Goal: Task Accomplishment & Management: Manage account settings

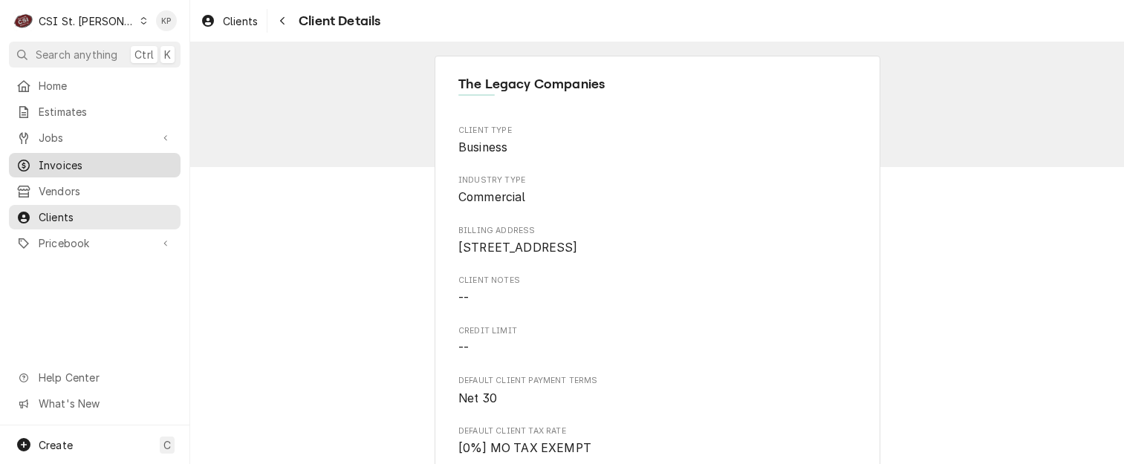
click at [70, 161] on span "Invoices" at bounding box center [106, 165] width 134 height 16
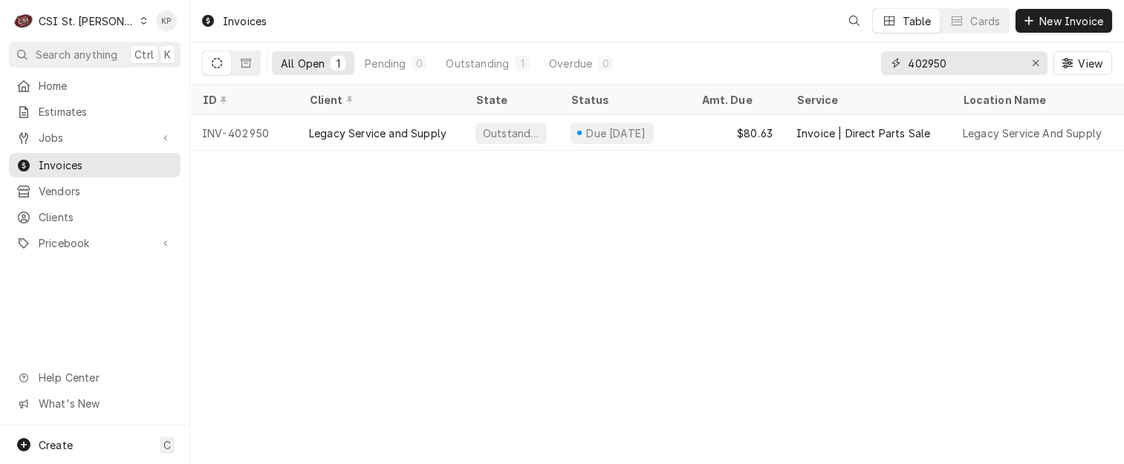
click at [1032, 62] on icon "Erase input" at bounding box center [1036, 63] width 8 height 10
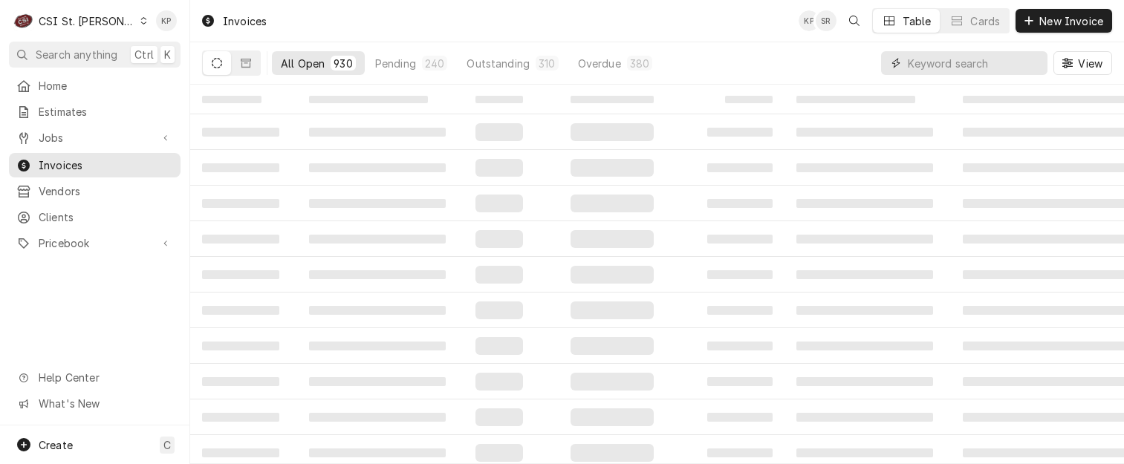
paste input "Taziki's Mediterranean Cafe"
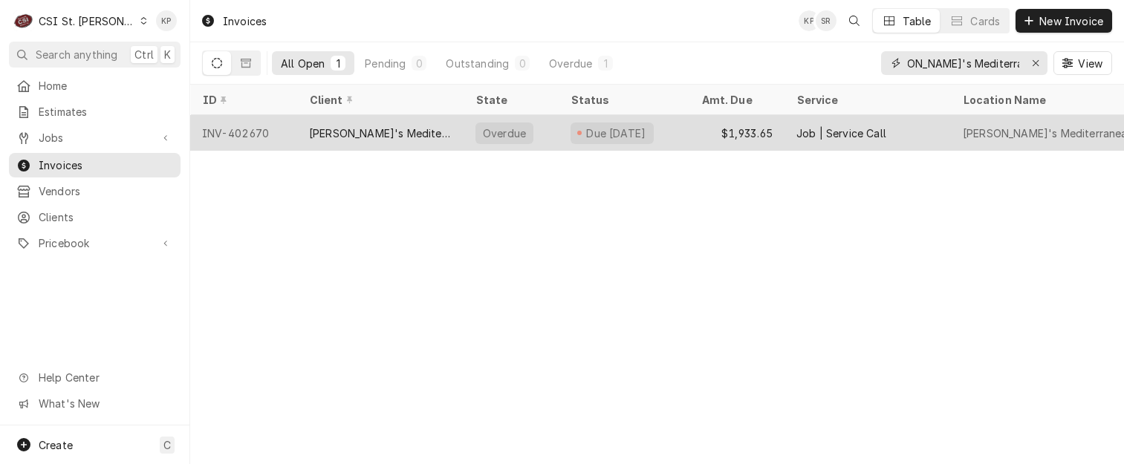
type input "Taziki's Mediterranean Cafe"
click at [260, 132] on div "INV-402670" at bounding box center [243, 133] width 107 height 36
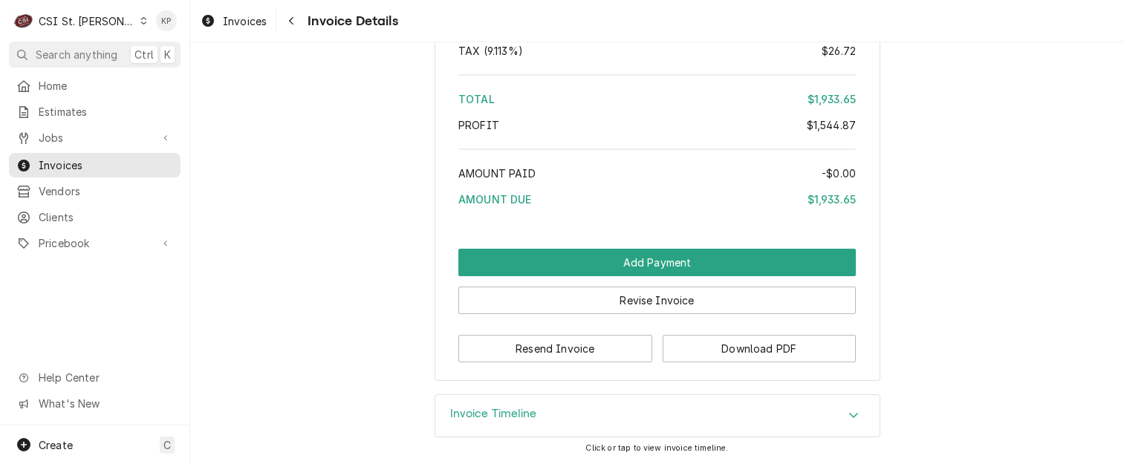
scroll to position [4325, 0]
click at [688, 348] on button "Download PDF" at bounding box center [759, 348] width 194 height 27
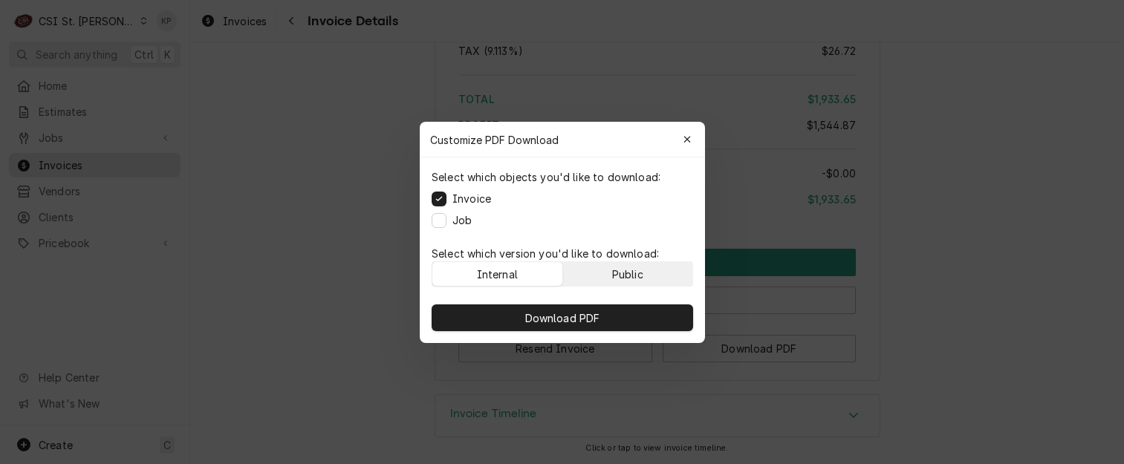
click at [625, 262] on button "Public" at bounding box center [627, 274] width 130 height 24
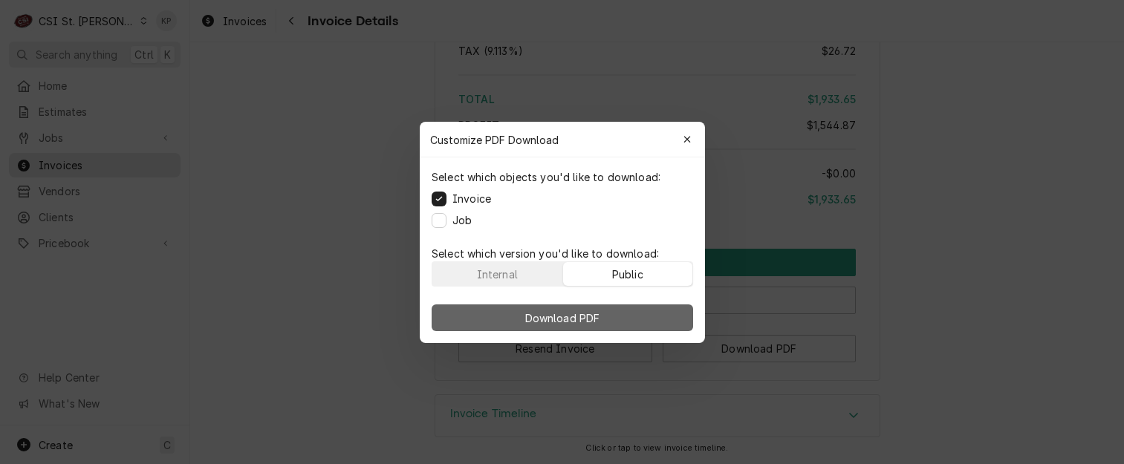
click at [626, 312] on button "Download PDF" at bounding box center [561, 317] width 261 height 27
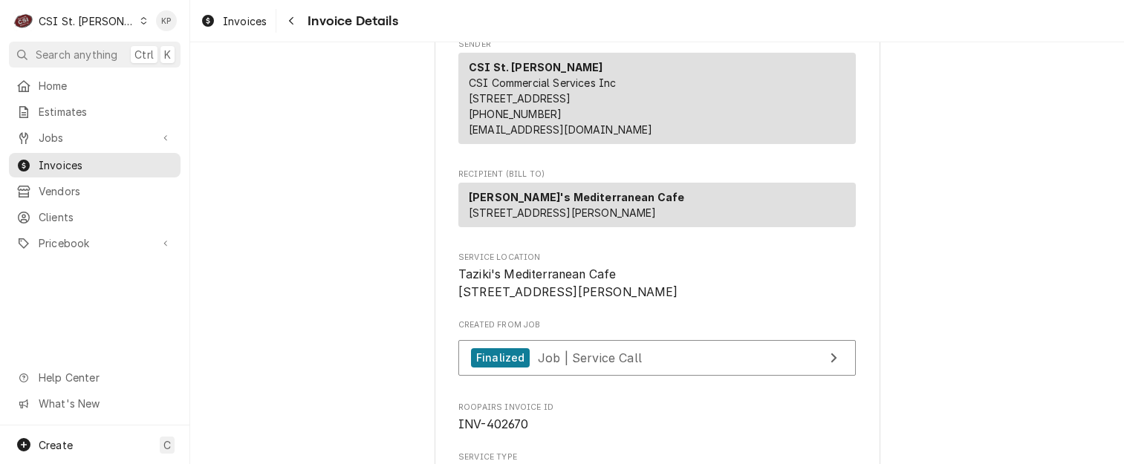
scroll to position [0, 0]
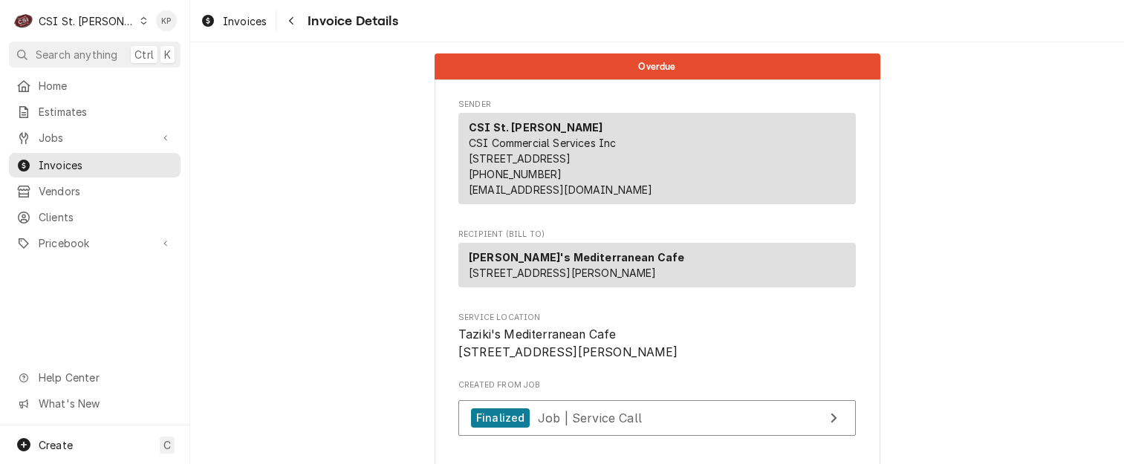
click at [648, 361] on span "Taziki's Mediterranean Cafe 12704 Olive Blvd St. Louis, MO 63141" at bounding box center [656, 343] width 397 height 35
drag, startPoint x: 616, startPoint y: 273, endPoint x: 461, endPoint y: 273, distance: 155.2
click at [461, 273] on div "Taziki's Mediterranean Cafe 12704 Olive Blvd St. Louis, MO 63141" at bounding box center [656, 265] width 397 height 45
drag, startPoint x: 461, startPoint y: 273, endPoint x: 476, endPoint y: 270, distance: 15.0
copy strong "[PERSON_NAME]'s Mediterranean Cafe"
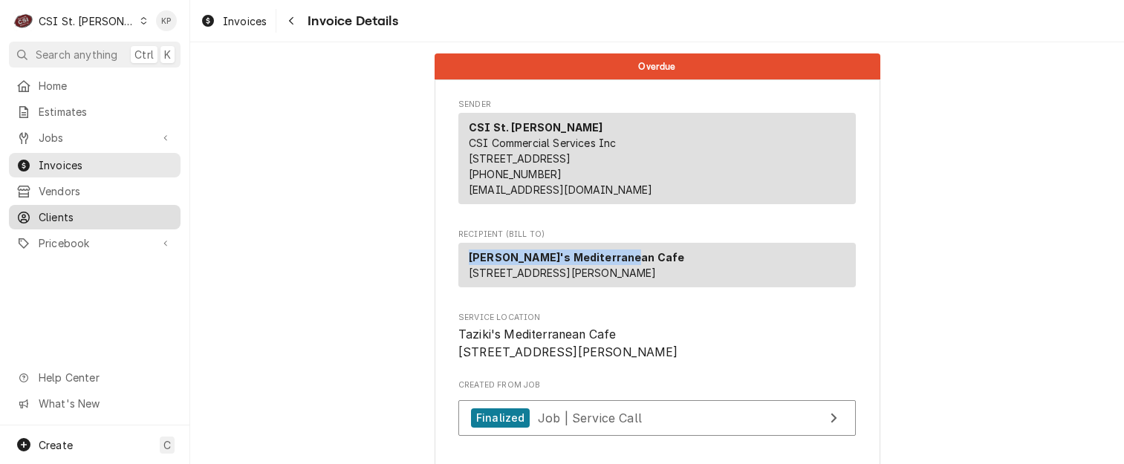
click at [59, 211] on span "Clients" at bounding box center [106, 217] width 134 height 16
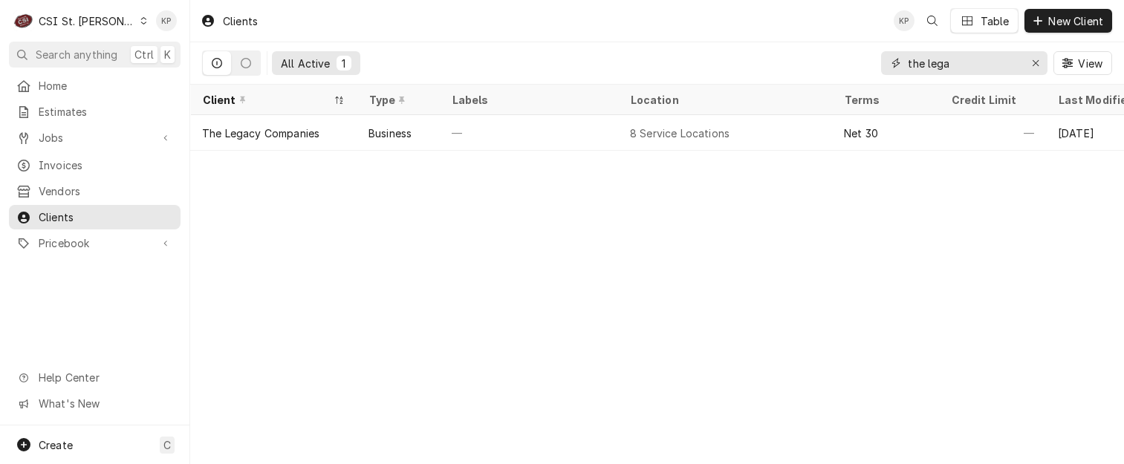
click at [1036, 64] on icon "Erase input" at bounding box center [1036, 63] width 8 height 10
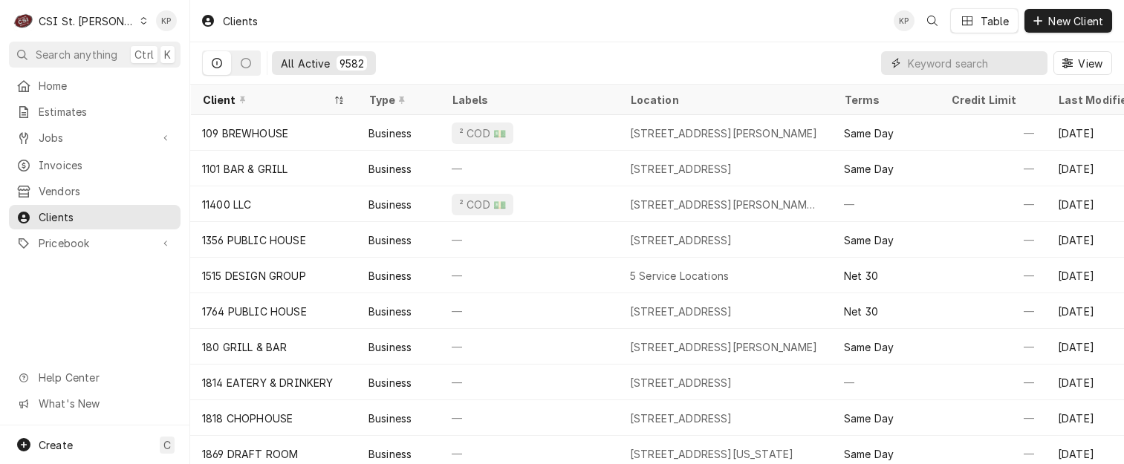
paste input "Taziki's Mediterranean Cafe"
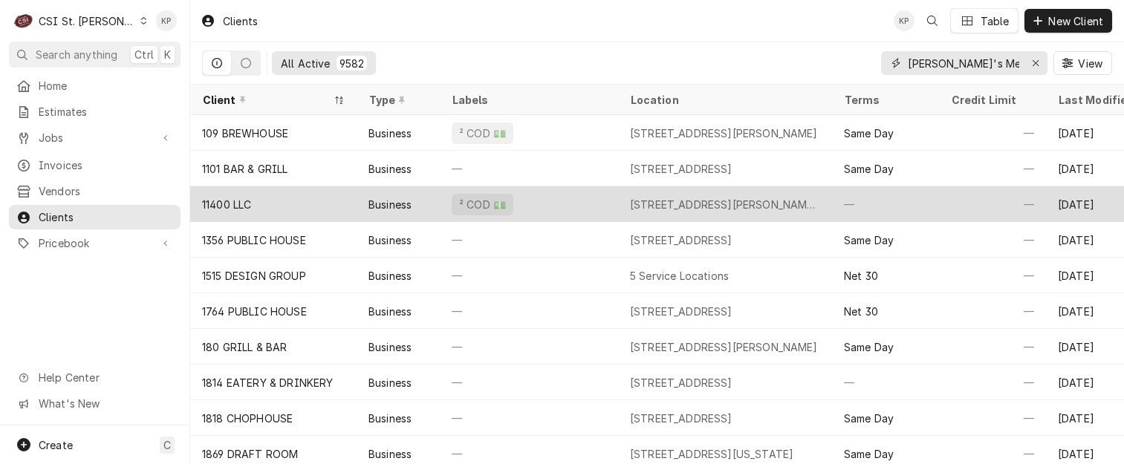
scroll to position [0, 31]
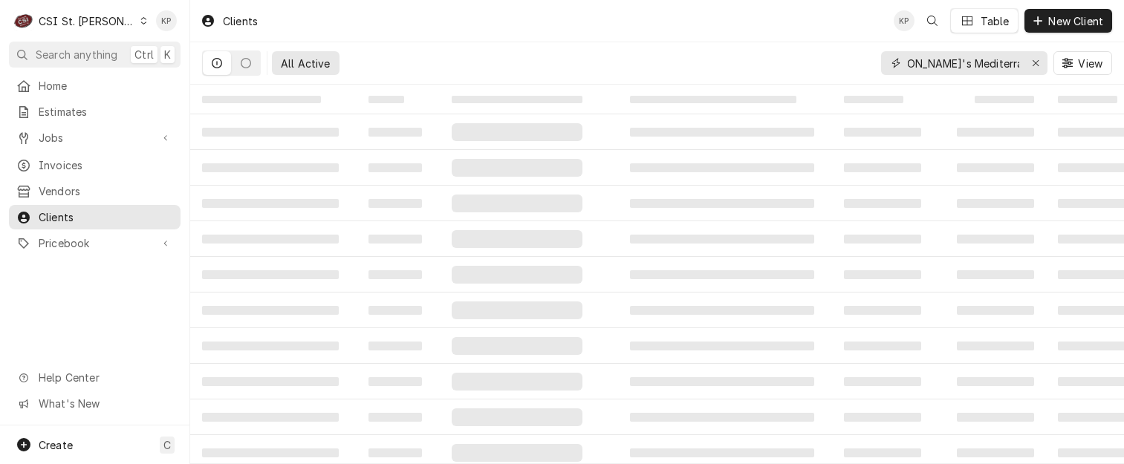
type input "Taziki's Mediterranean Cafe"
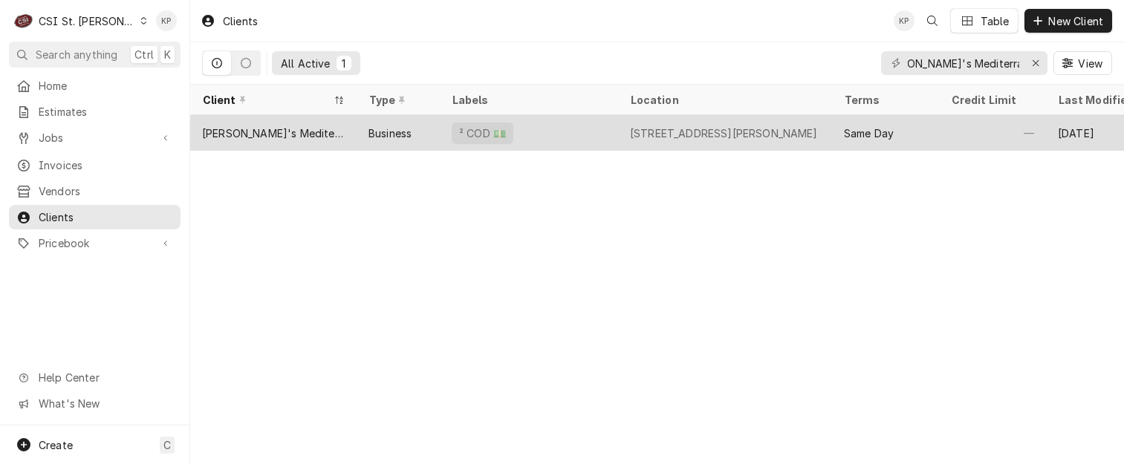
scroll to position [0, 0]
click at [294, 128] on div "Taziki's Mediterranean Cafe" at bounding box center [273, 134] width 143 height 16
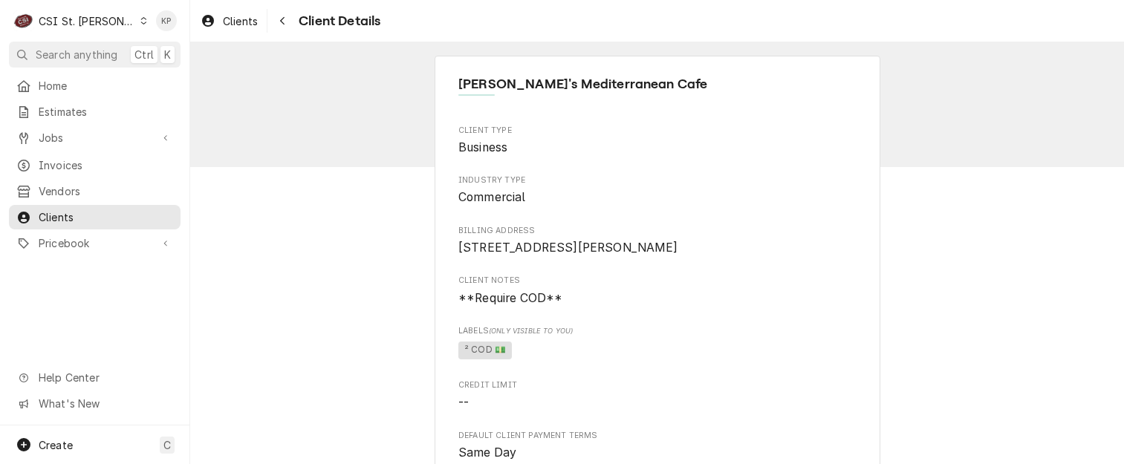
scroll to position [518, 0]
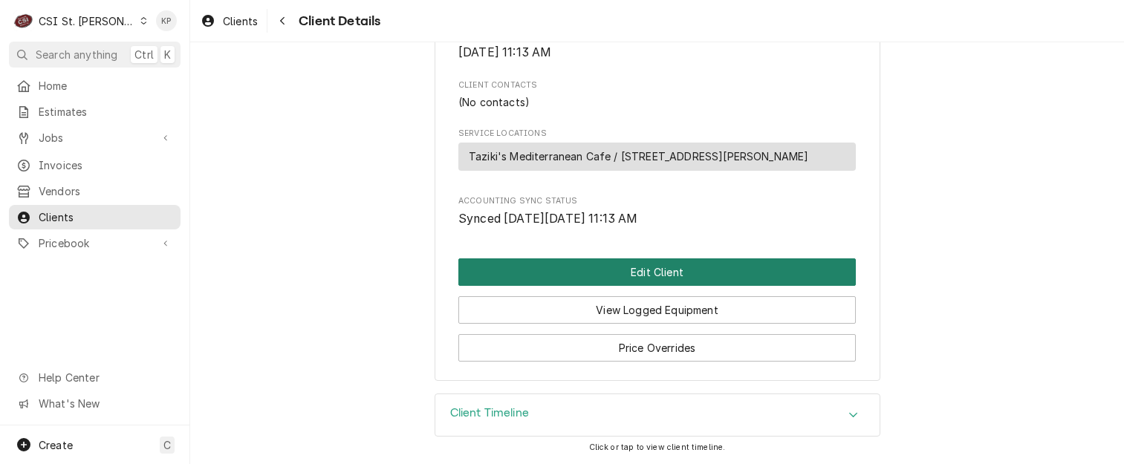
click at [606, 275] on button "Edit Client" at bounding box center [656, 271] width 397 height 27
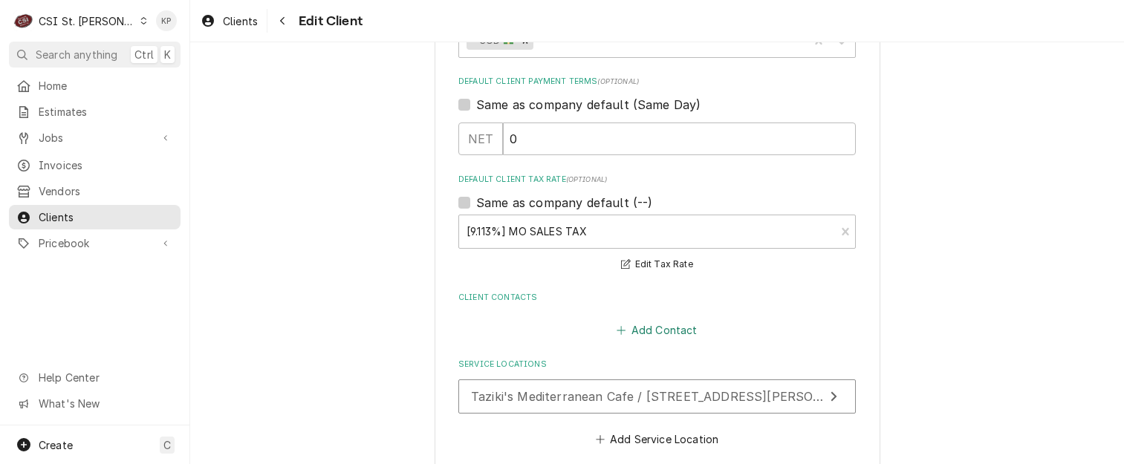
scroll to position [716, 0]
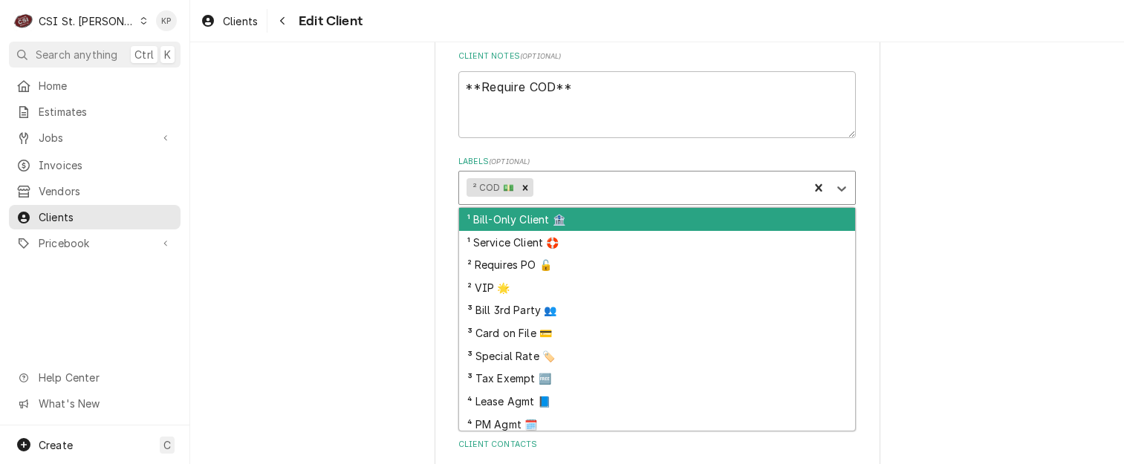
drag, startPoint x: 839, startPoint y: 188, endPoint x: 815, endPoint y: 195, distance: 24.9
click at [838, 188] on icon "Labels" at bounding box center [841, 188] width 9 height 5
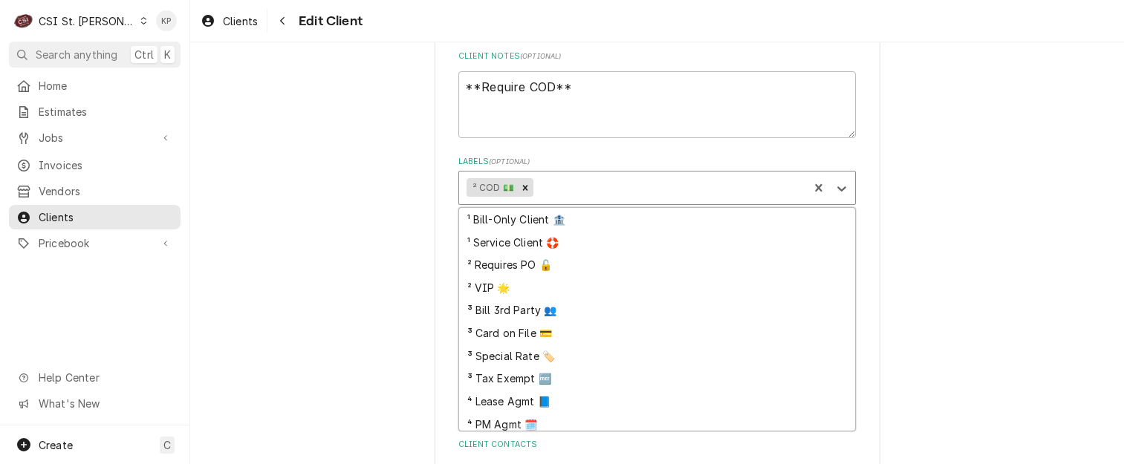
scroll to position [27, 0]
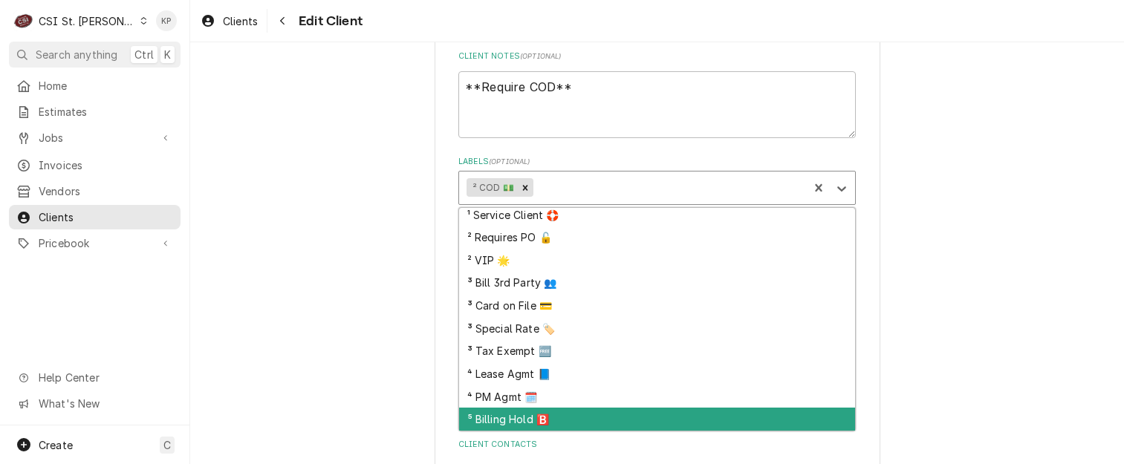
click at [509, 417] on div "⁵ Billing Hold 🅱️" at bounding box center [657, 419] width 396 height 23
type textarea "x"
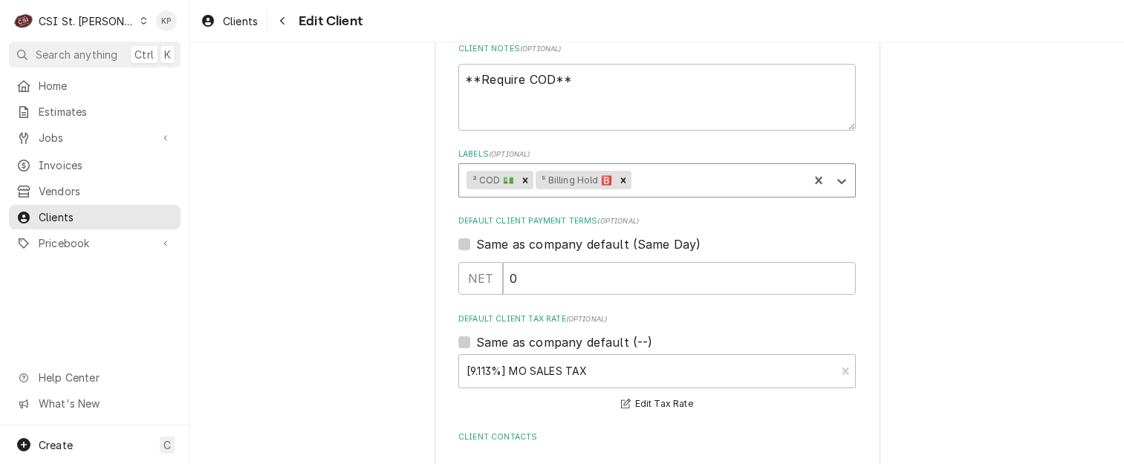
scroll to position [716, 0]
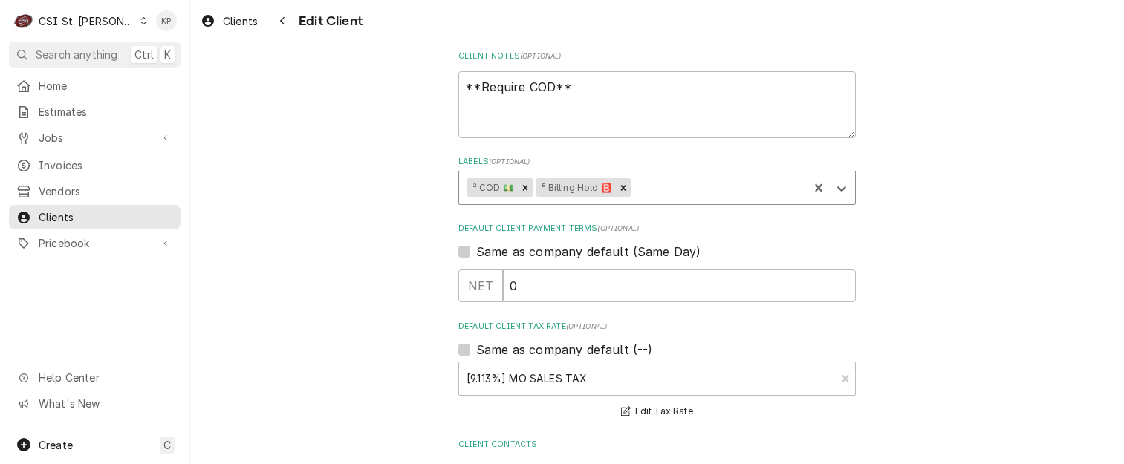
click at [476, 253] on label "Same as company default (Same Day)" at bounding box center [588, 252] width 224 height 18
click at [476, 253] on input "Same as company default (Same Day)" at bounding box center [674, 259] width 397 height 33
checkbox input "true"
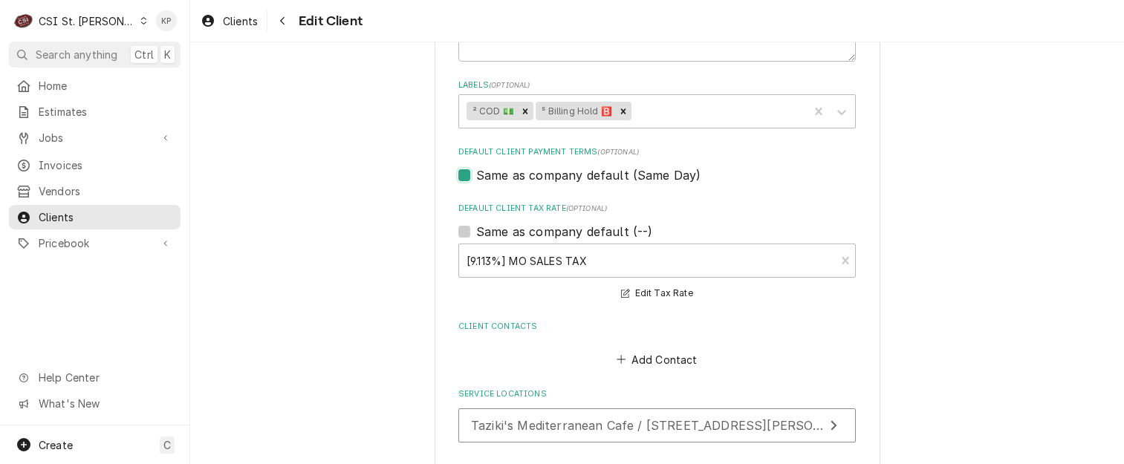
scroll to position [898, 0]
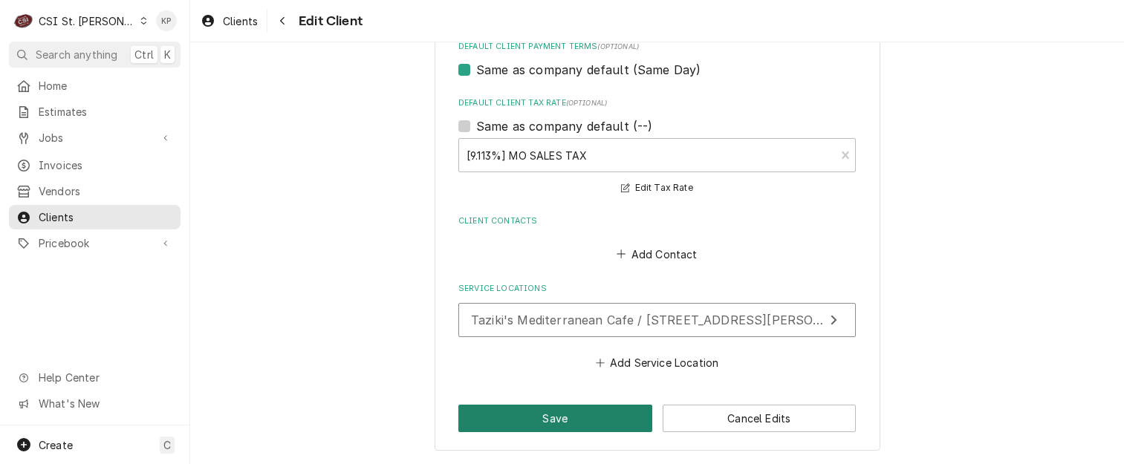
click at [531, 416] on button "Save" at bounding box center [555, 418] width 194 height 27
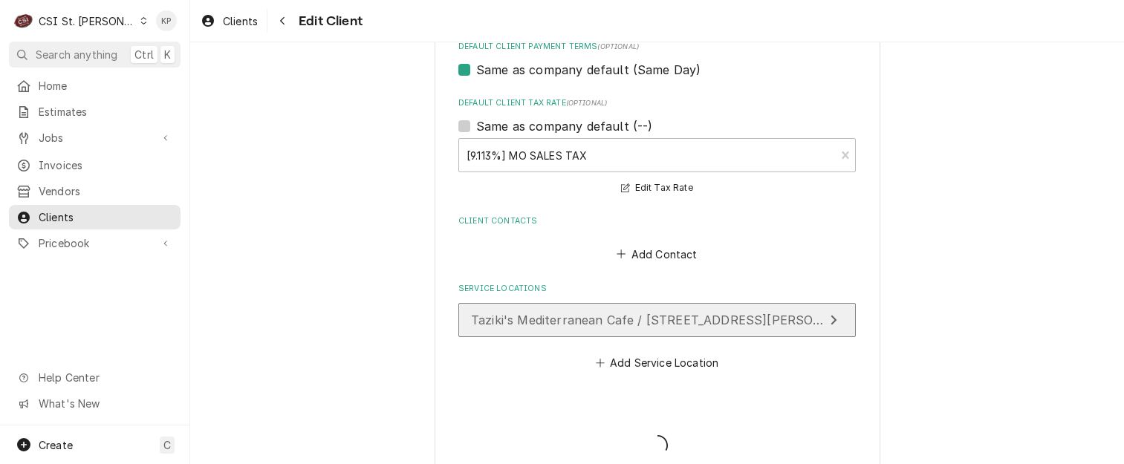
type textarea "x"
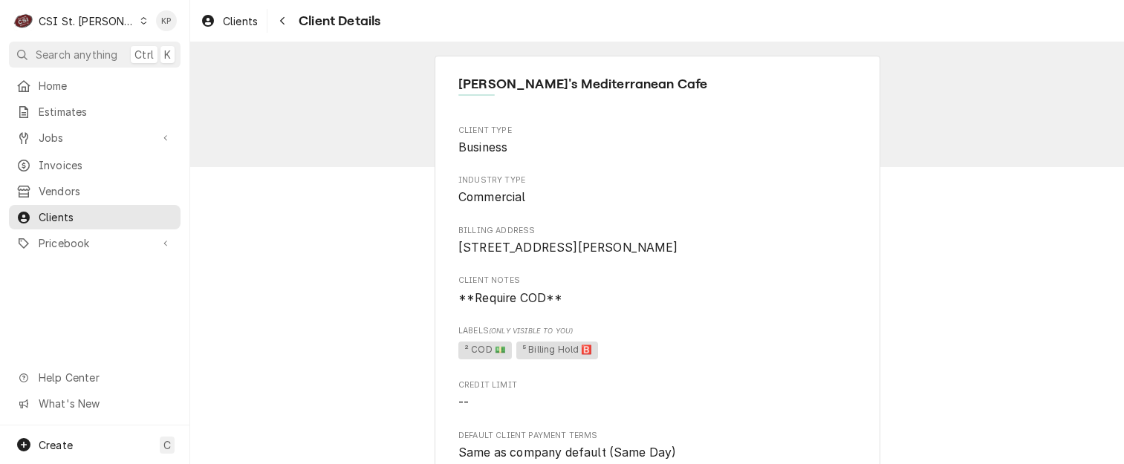
click at [743, 287] on span "Client Notes" at bounding box center [656, 281] width 397 height 12
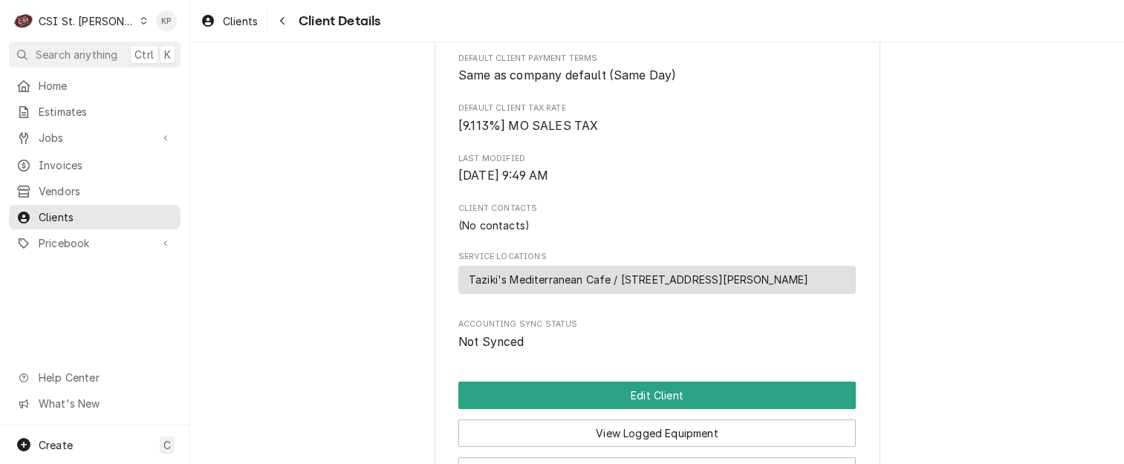
scroll to position [518, 0]
